Goal: Find contact information: Find contact information

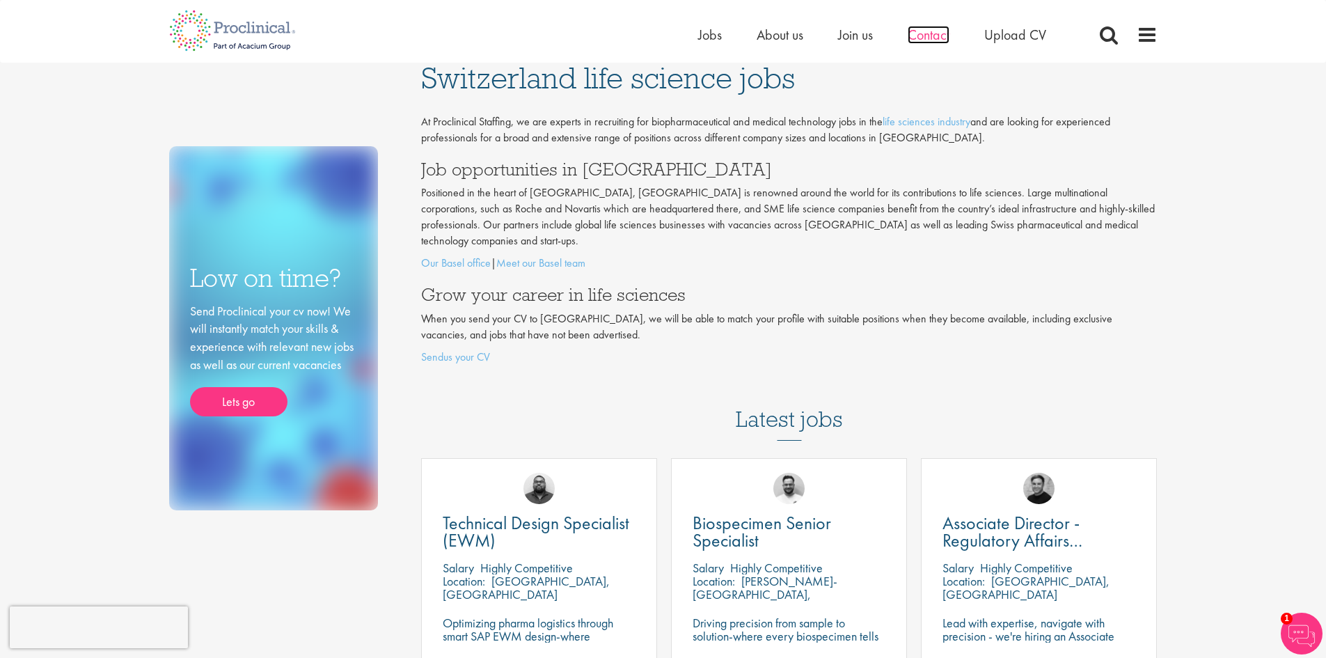
click at [913, 38] on span "Contact" at bounding box center [929, 35] width 42 height 18
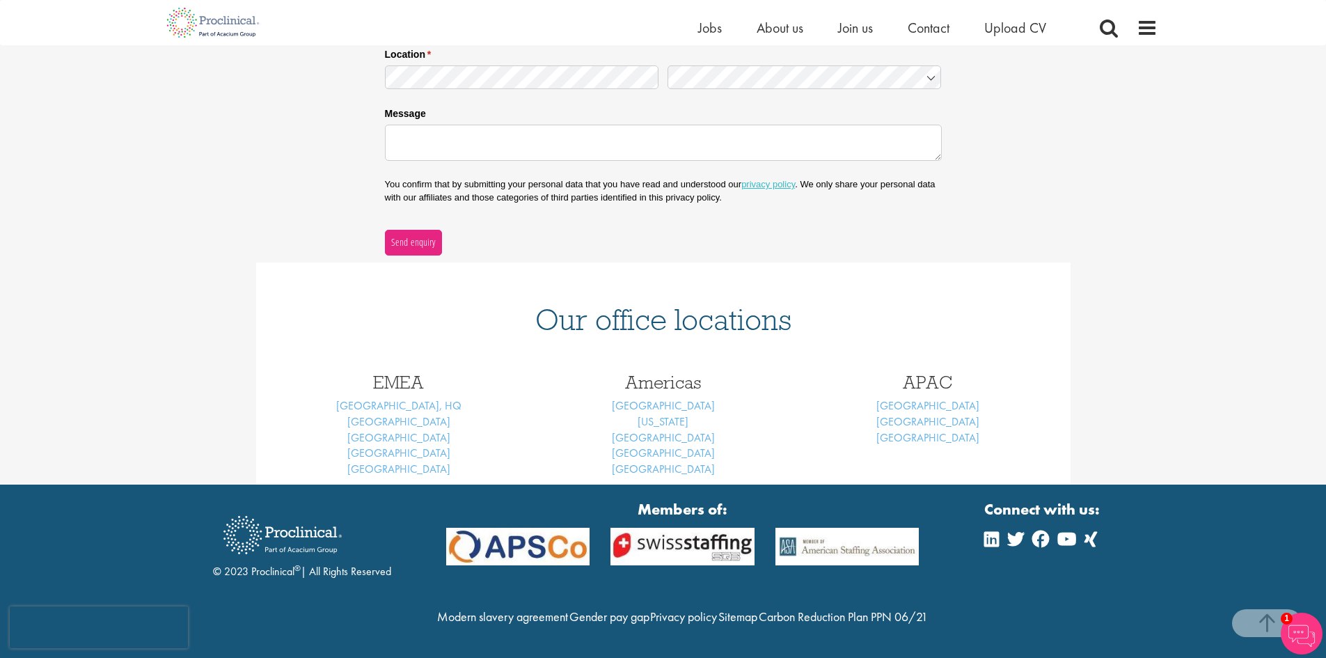
scroll to position [390, 0]
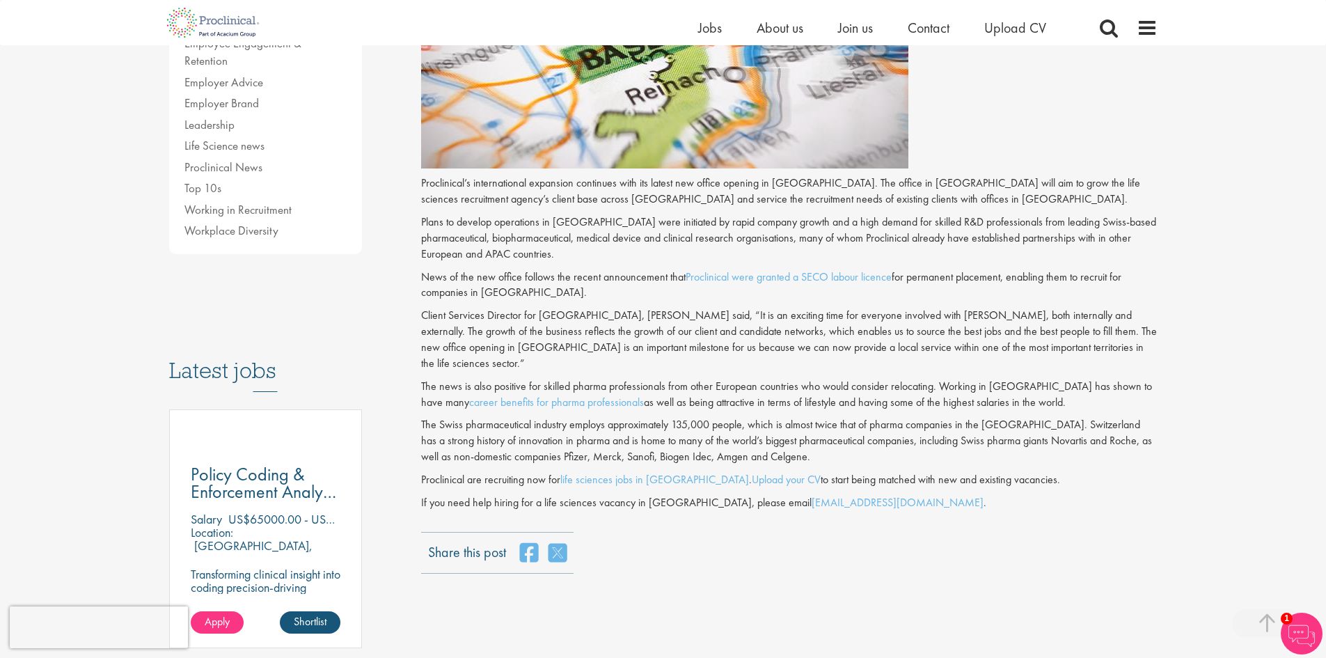
scroll to position [348, 0]
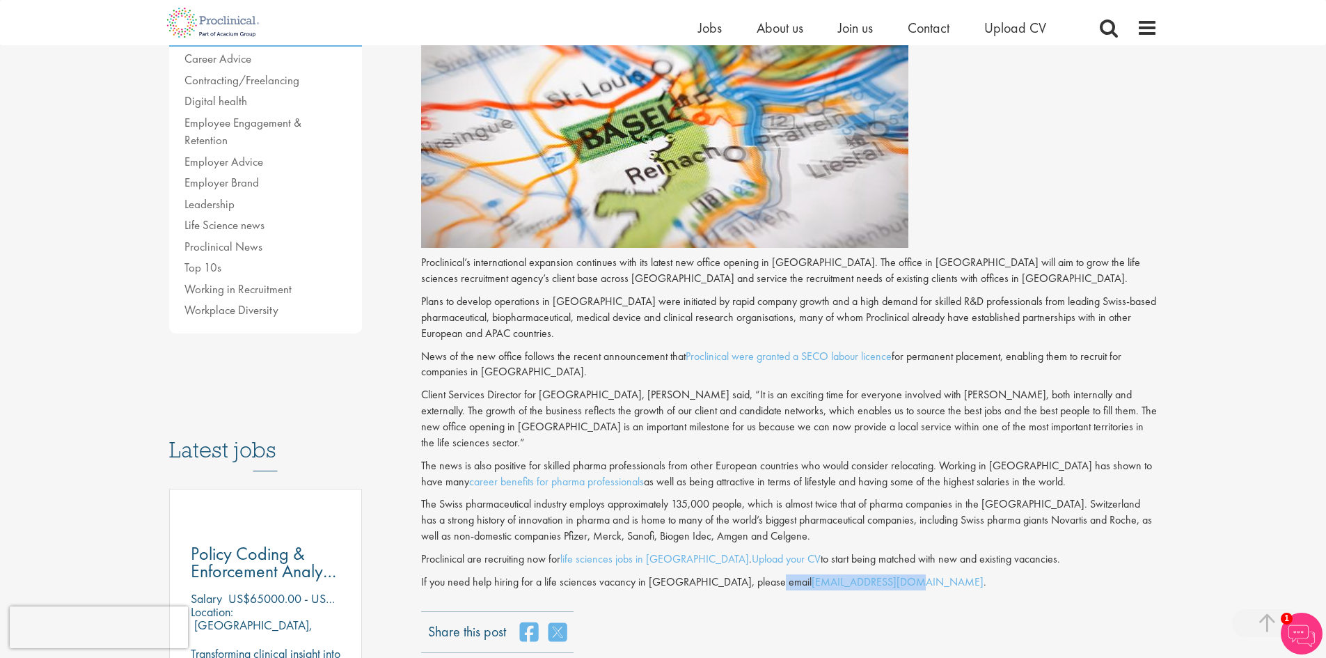
drag, startPoint x: 758, startPoint y: 525, endPoint x: 841, endPoint y: 518, distance: 83.9
click at [841, 518] on div "Proclinical’s international expansion continues with its latest new office open…" at bounding box center [789, 422] width 736 height 335
copy p "info@Proclinical.ch"
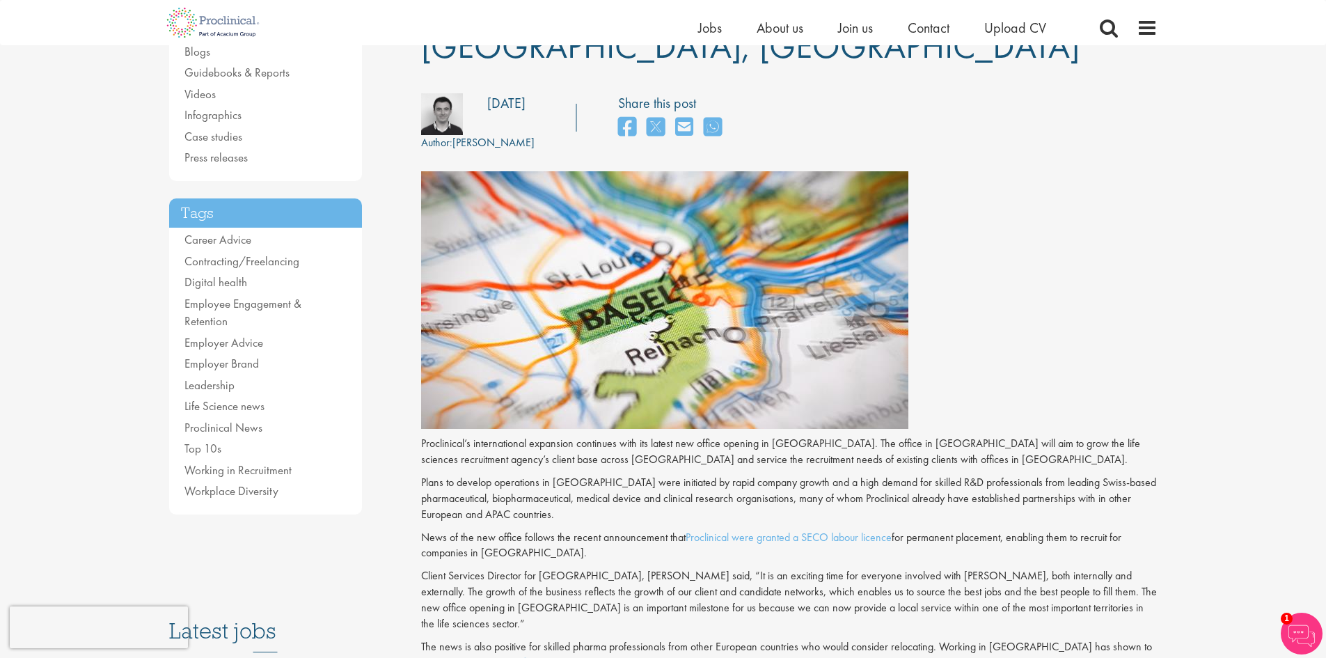
scroll to position [0, 0]
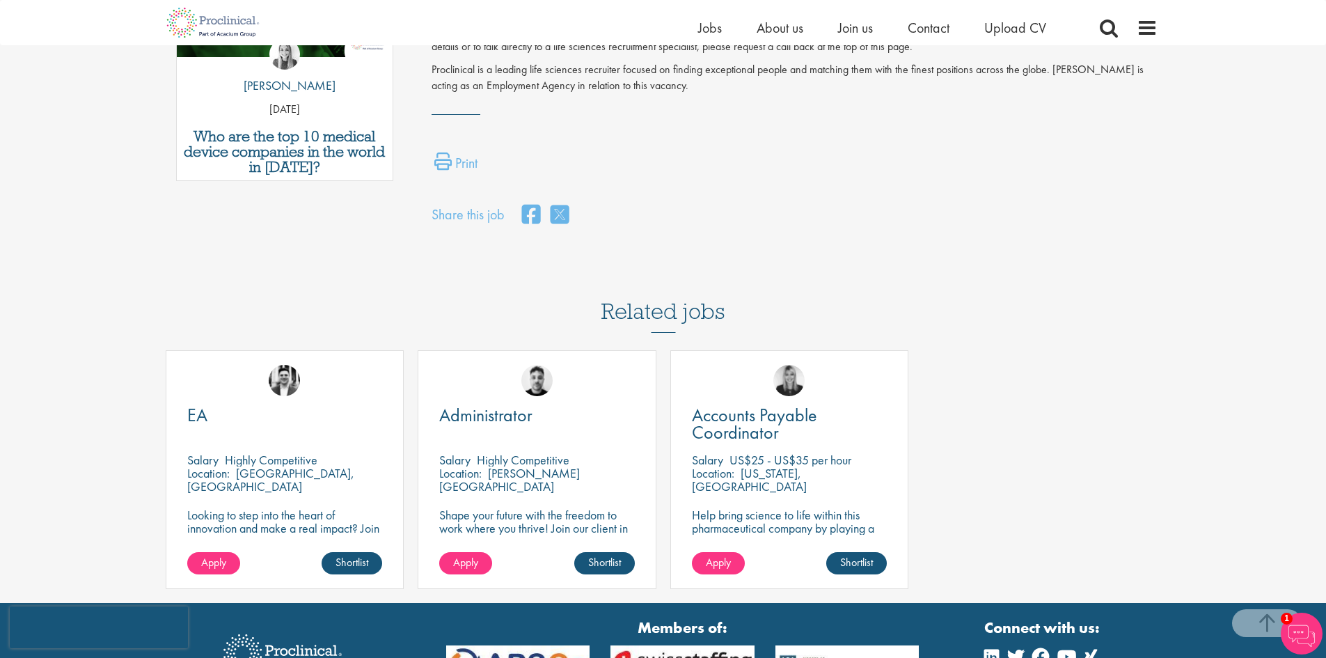
scroll to position [835, 0]
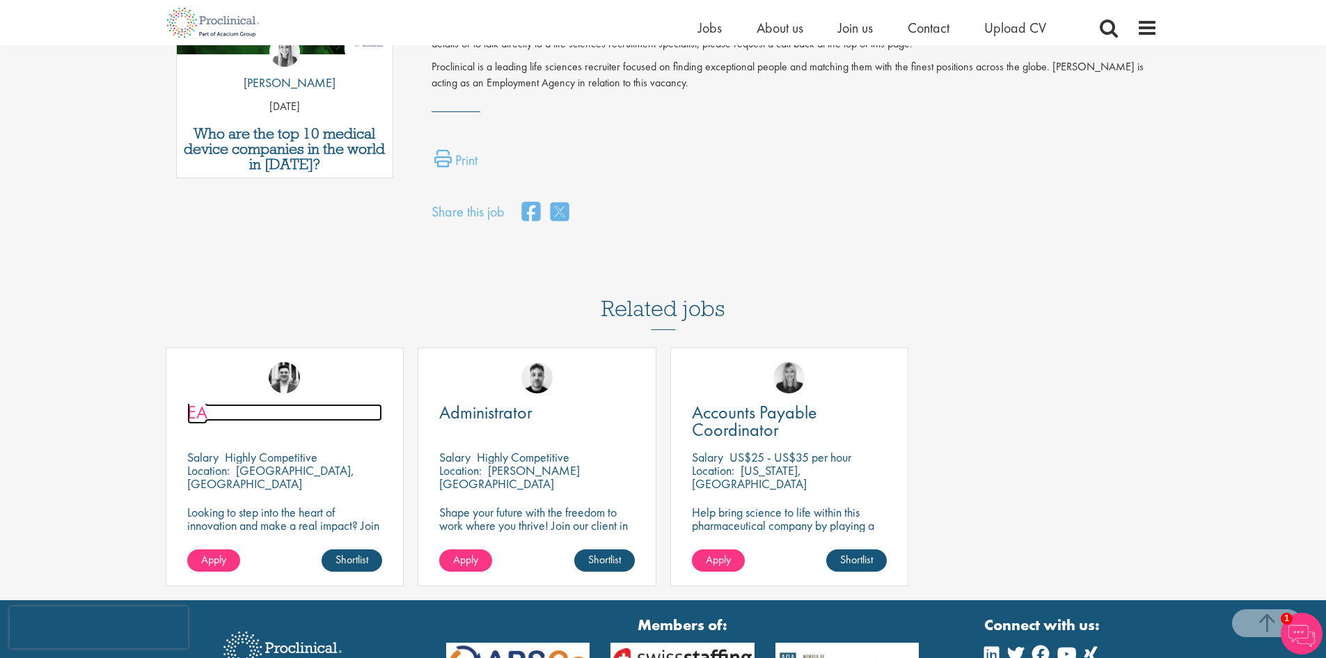
click at [194, 400] on span "EA" at bounding box center [197, 412] width 20 height 24
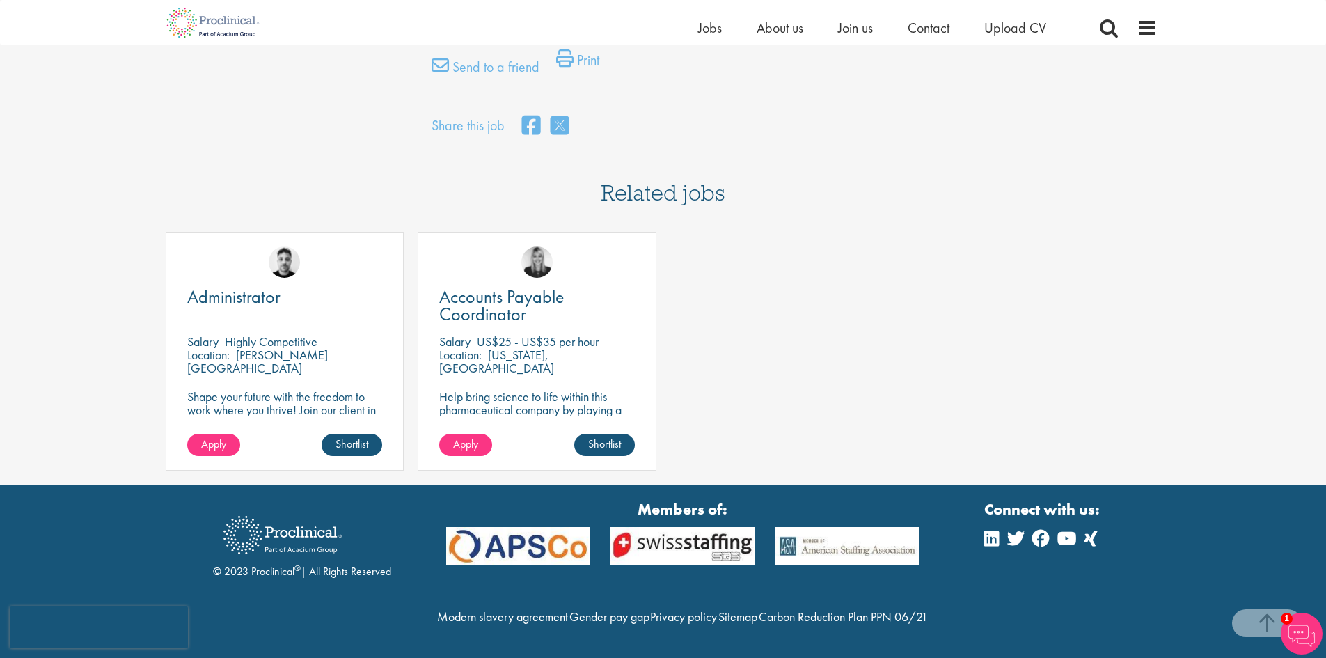
scroll to position [1129, 0]
